Goal: Check status: Check status

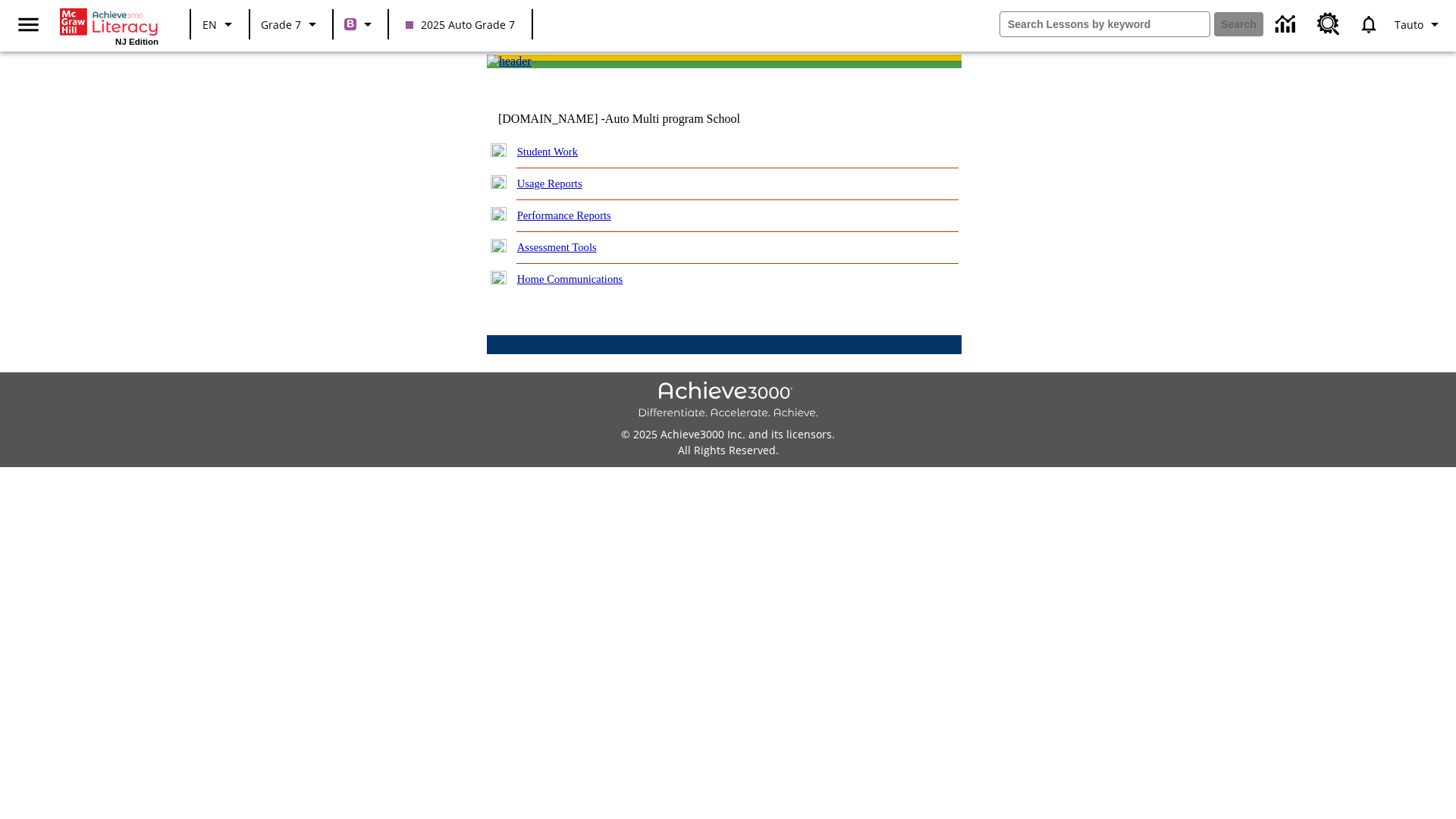
click at [558, 157] on link "Student Work" at bounding box center [547, 151] width 61 height 12
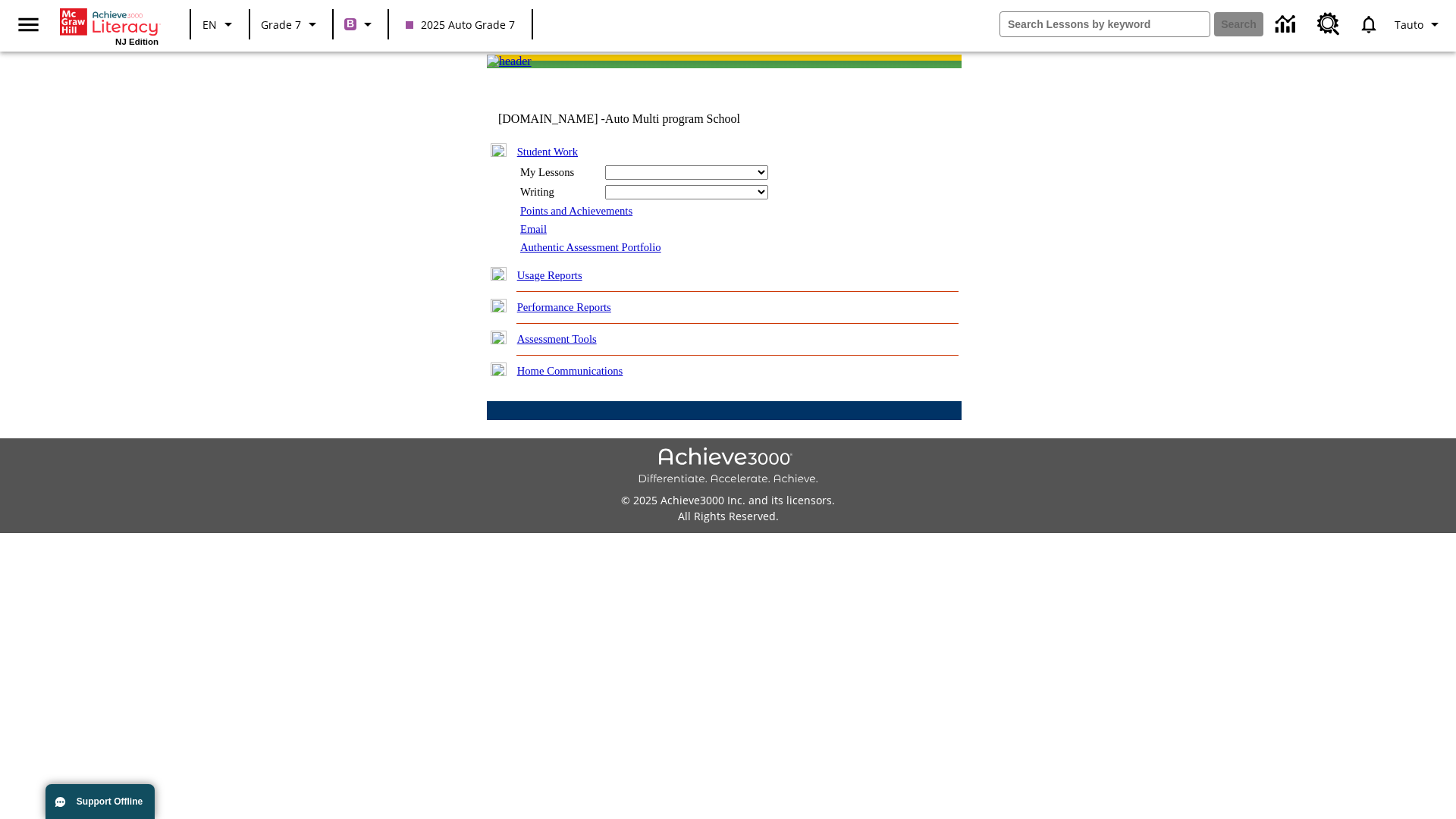
select select "/options/reports/?report_id=24&atype=7&section=2"
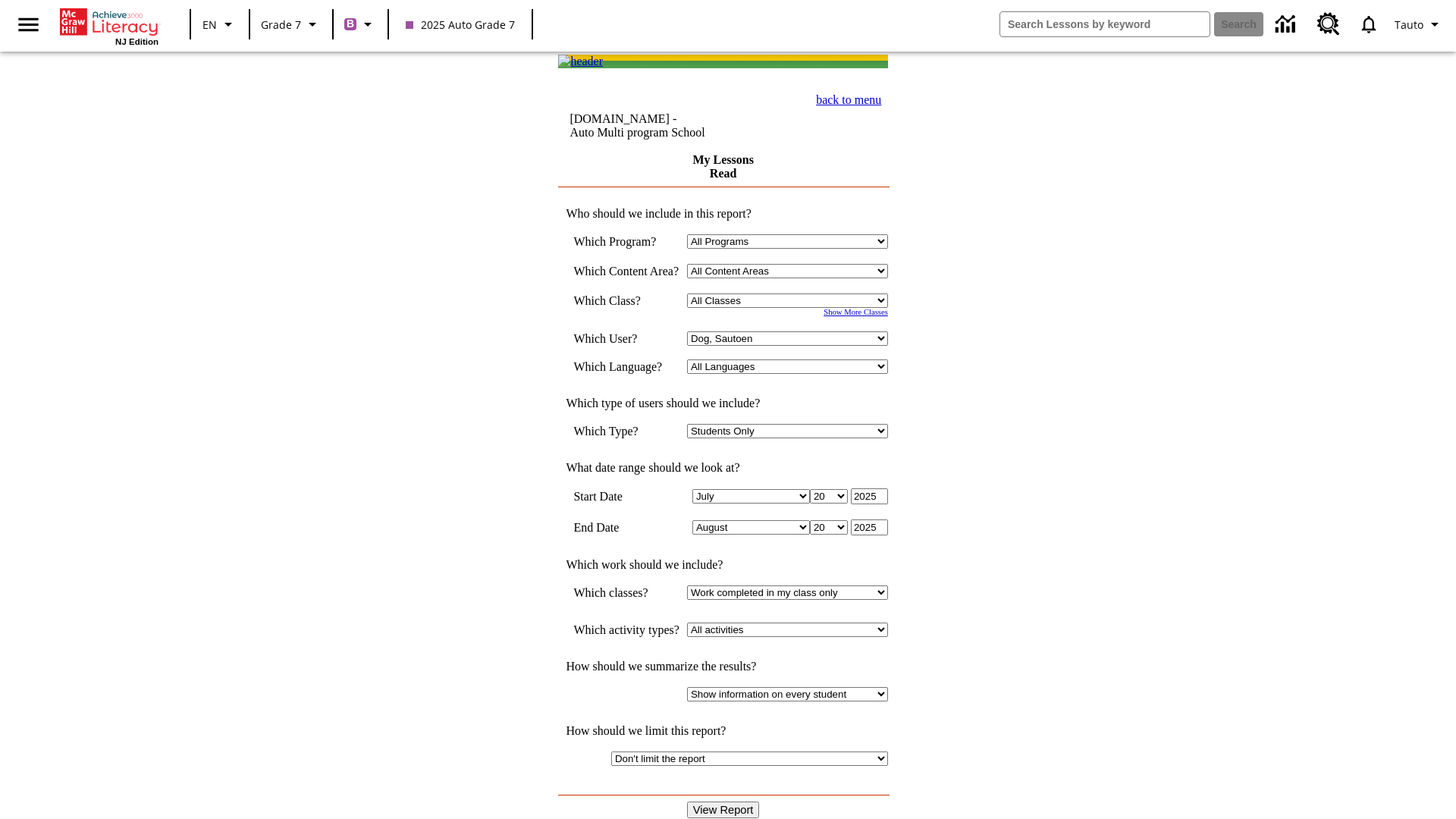
select select "21437138"
select select "4"
type input "2024"
click at [725, 801] on input "View Report" at bounding box center [723, 809] width 73 height 17
